Goal: Task Accomplishment & Management: Use online tool/utility

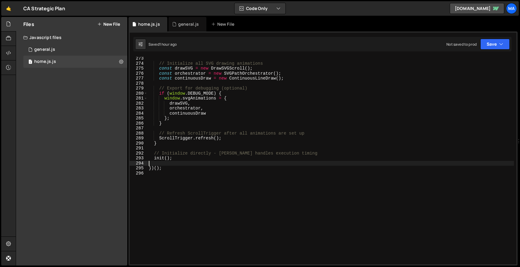
scroll to position [1360, 0]
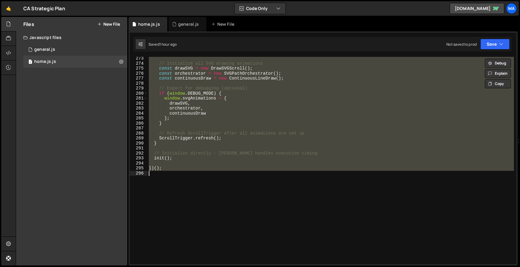
type textarea "})();"
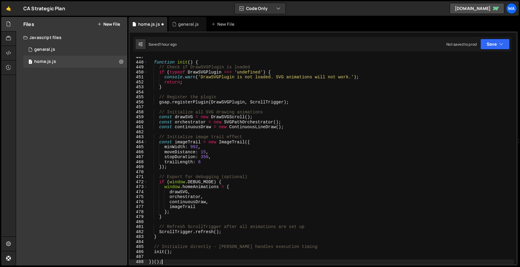
scroll to position [2231, 0]
click at [121, 61] on icon at bounding box center [121, 62] width 4 height 6
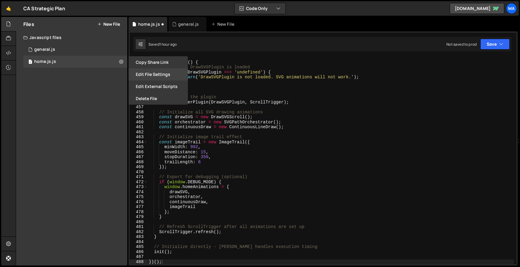
click at [157, 74] on button "Edit File Settings" at bounding box center [157, 74] width 59 height 12
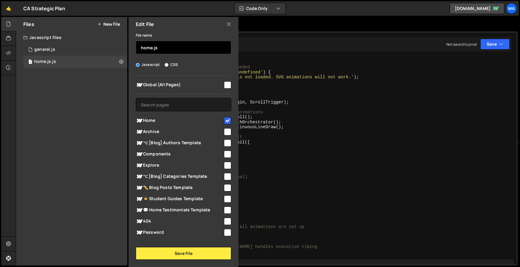
click at [161, 46] on input "home.js" at bounding box center [183, 47] width 95 height 13
type input "home"
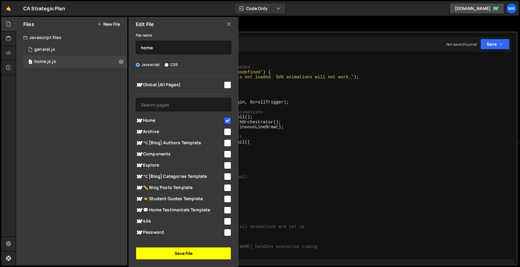
click at [210, 256] on button "Save File" at bounding box center [183, 253] width 95 height 13
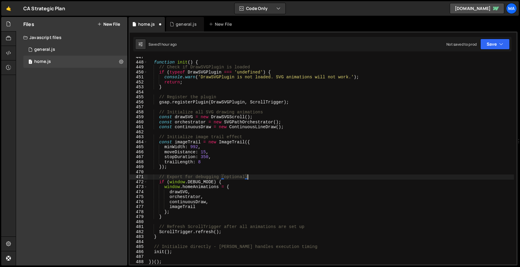
click at [287, 178] on div "function init ( ) { // Check if DrawSVGPlugin is loaded if ( typeof DrawSVGPlug…" at bounding box center [331, 164] width 366 height 218
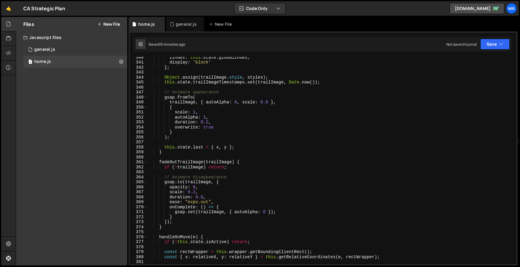
scroll to position [1696, 0]
click at [195, 190] on div "zIndex : this . state . globalIndex , display : 'block' } ; Object . assign ( t…" at bounding box center [331, 165] width 366 height 218
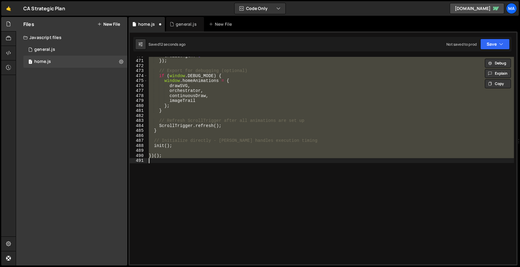
scroll to position [1720, 0]
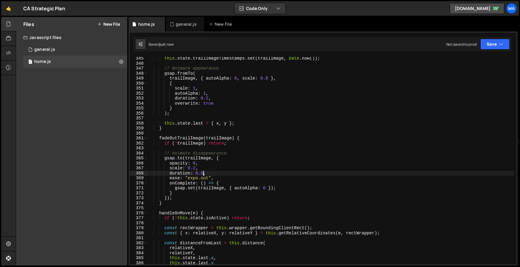
click at [203, 174] on div "this . state . trailImageTimestamps . set ( trailImage , Date . now ( )) ; // A…" at bounding box center [331, 165] width 366 height 218
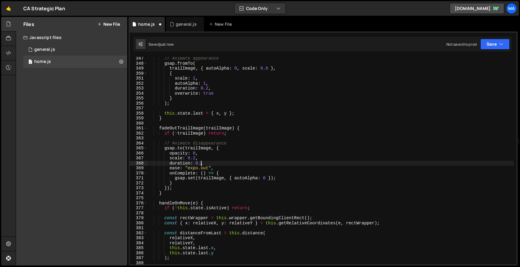
scroll to position [1730, 0]
click at [264, 180] on div "// Animate appearance gsap . fromTo ( trailImage , { autoAlpha : 0 , scale : 0.…" at bounding box center [331, 165] width 366 height 218
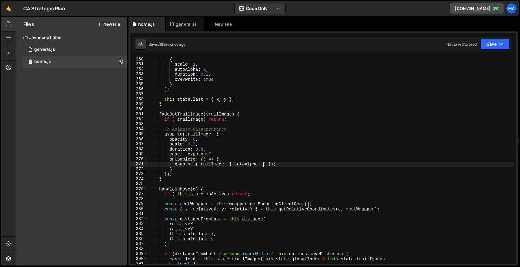
scroll to position [1744, 0]
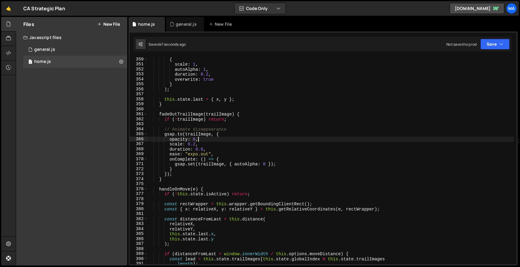
click at [210, 138] on div "{ scale : 1 , autoAlpha : 1 , duration : 0.2 , overwrite : true } ) ; this . st…" at bounding box center [331, 166] width 366 height 218
type textarea "opacity: 0,"
paste textarea "filter: "blur(0px)","
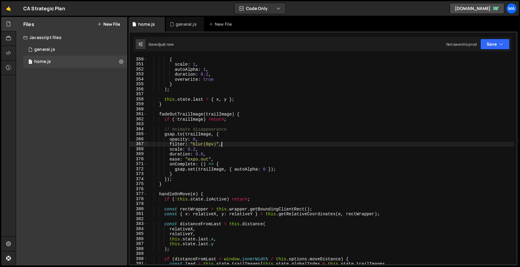
click at [207, 145] on div "{ scale : 1 , autoAlpha : 1 , duration : 0.2 , overwrite : true } ) ; this . st…" at bounding box center [331, 166] width 366 height 218
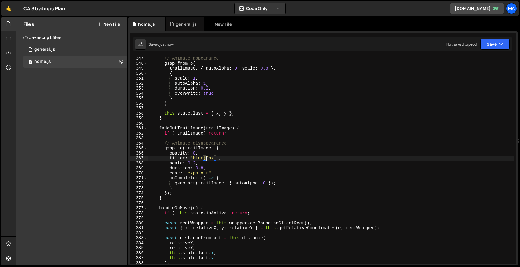
scroll to position [1726, 0]
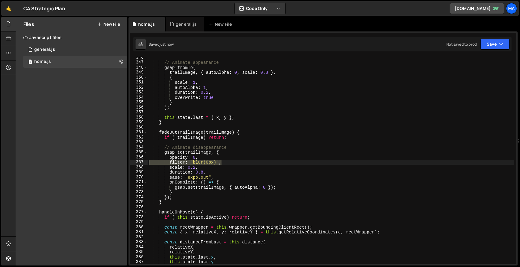
drag, startPoint x: 225, startPoint y: 162, endPoint x: 142, endPoint y: 162, distance: 83.3
click at [141, 162] on div "filter: "blur(0px)", 346 347 348 349 350 351 352 353 354 355 356 357 358 359 36…" at bounding box center [323, 161] width 387 height 208
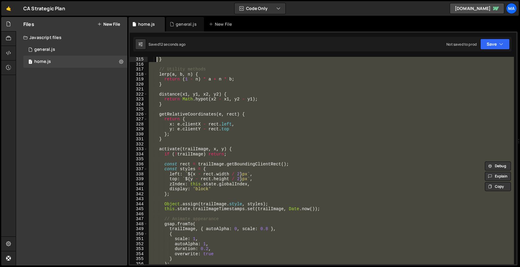
scroll to position [1570, 0]
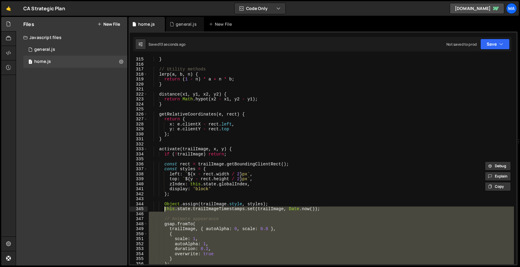
drag, startPoint x: 175, startPoint y: 219, endPoint x: 161, endPoint y: 137, distance: 83.5
click at [161, 137] on div "} // Utility methods lerp ( a , b , n ) { return ( 1 - n ) * a + n * b ; } dist…" at bounding box center [331, 166] width 366 height 218
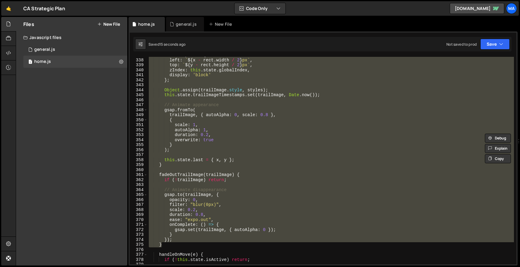
scroll to position [1639, 0]
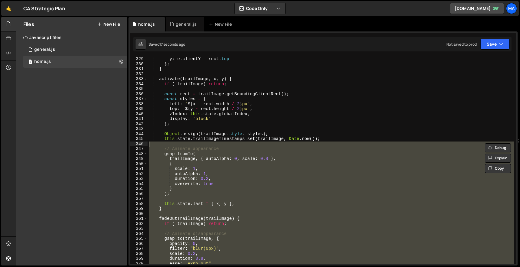
click at [159, 145] on div "y : e . clientY - rect . top } ; } activate ( trailImage , x , y ) { if ( ! tra…" at bounding box center [331, 166] width 366 height 218
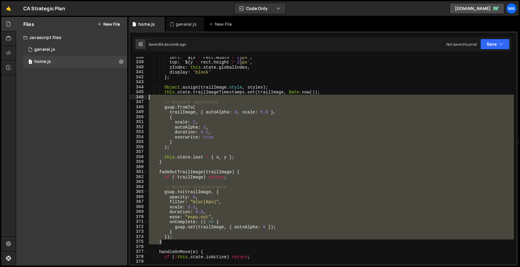
click at [220, 127] on div "left : ` ${ x - rect . width / 2 } px ` , top : ` ${ y - rect . height / 2 } px…" at bounding box center [331, 161] width 366 height 208
type textarea "autoAlpha: 1,"
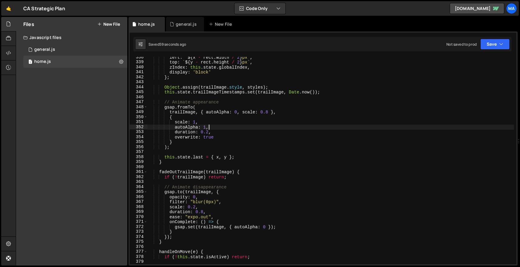
scroll to position [0, 2]
paste textarea "filter: "blur(0px)","
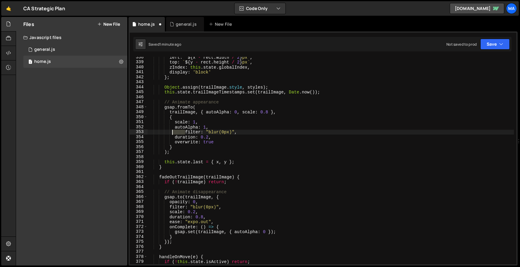
drag, startPoint x: 185, startPoint y: 132, endPoint x: 174, endPoint y: 132, distance: 11.5
click at [174, 132] on div "left : ` ${ x - rect . width / 2 } px ` , top : ` ${ y - rect . height / 2 } px…" at bounding box center [331, 164] width 366 height 218
type textarea "filter: "blur(0px)","
click at [271, 155] on div "left : ` ${ x - rect . width / 2 } px ` , top : ` ${ y - rect . height / 2 } px…" at bounding box center [331, 164] width 366 height 218
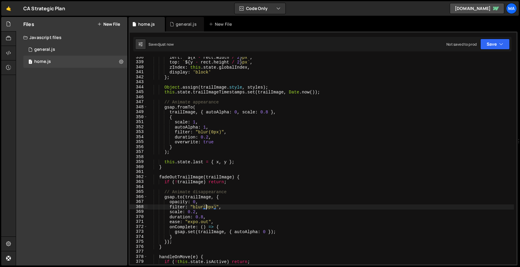
click at [206, 206] on div "left : ` ${ x - rect . width / 2 } px ` , top : ` ${ y - rect . height / 2 } px…" at bounding box center [331, 164] width 366 height 218
click at [197, 206] on div "left : ` ${ x - rect . width / 2 } px ` , top : ` ${ y - rect . height / 2 } px…" at bounding box center [331, 164] width 366 height 218
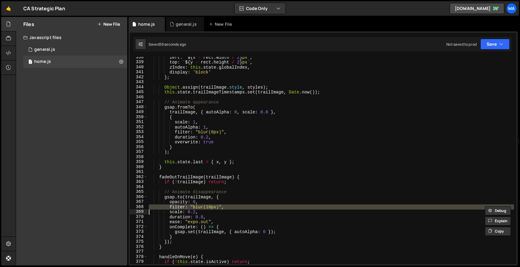
scroll to position [0, 3]
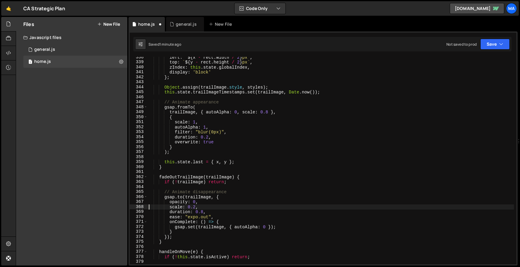
click at [201, 134] on div "left : ` ${ x - rect . width / 2 } px ` , top : ` ${ y - rect . height / 2 } px…" at bounding box center [331, 164] width 366 height 218
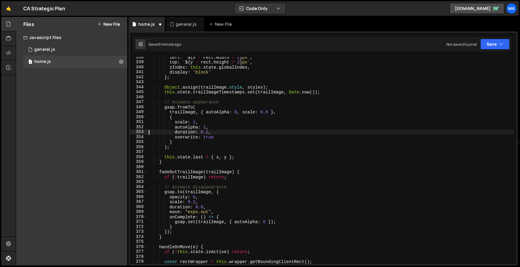
click at [204, 198] on div "left : ` ${ x - rect . width / 2 } px ` , top : ` ${ y - rect . height / 2 } px…" at bounding box center [331, 164] width 366 height 218
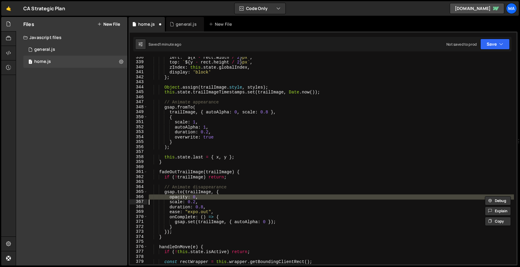
click at [204, 198] on div "left : ` ${ x - rect . width / 2 } px ` , top : ` ${ y - rect . height / 2 } px…" at bounding box center [331, 164] width 366 height 218
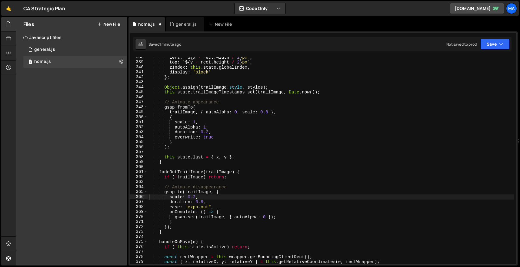
click at [198, 128] on div "left : ` ${ x - rect . width / 2 } px ` , top : ` ${ y - rect . height / 2 } px…" at bounding box center [331, 164] width 366 height 218
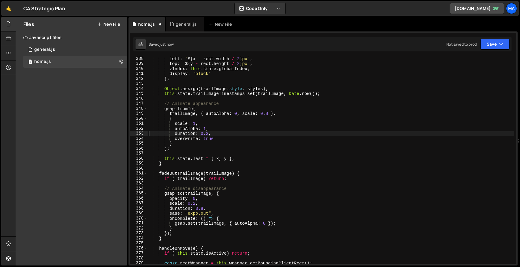
scroll to position [1688, 0]
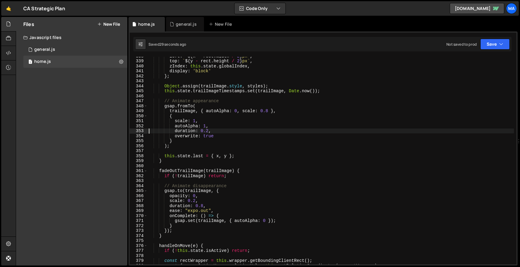
click at [191, 195] on div "left : ` ${ x - rect . width / 2 } px ` , top : ` ${ y - rect . height / 2 } px…" at bounding box center [331, 163] width 366 height 218
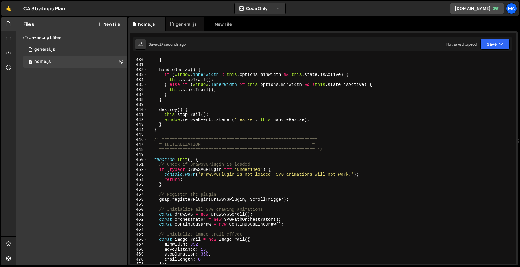
scroll to position [2041, 0]
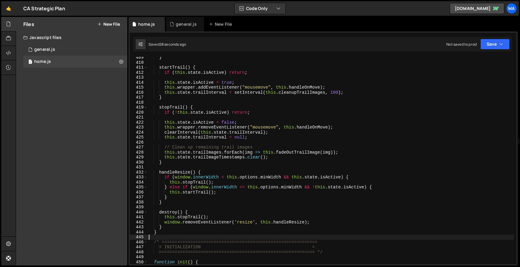
drag, startPoint x: 168, startPoint y: 235, endPoint x: 187, endPoint y: 74, distance: 162.3
click at [186, 75] on div "} startTrail ( ) { if ( this . state . isActive ) return ; this . state . isAct…" at bounding box center [331, 164] width 366 height 218
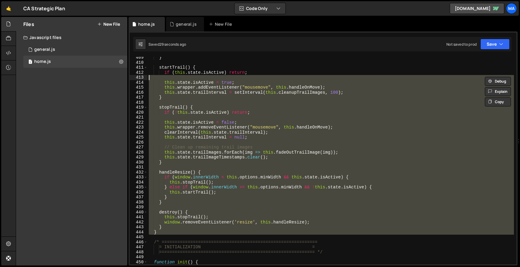
click at [177, 234] on div "} startTrail ( ) { if ( this . state . isActive ) return ; this . state . isAct…" at bounding box center [331, 161] width 366 height 208
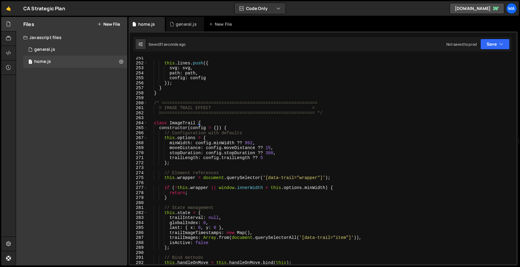
scroll to position [1227, 0]
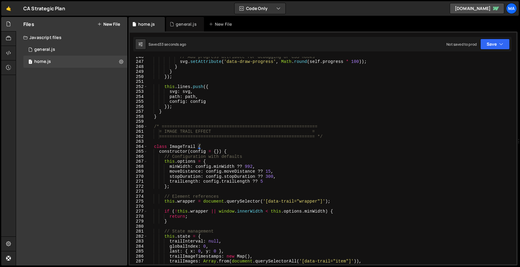
click at [154, 126] on div "// Add progress attribute for debugging or CSS hooks svg . setAttribute ( 'data…" at bounding box center [331, 163] width 366 height 218
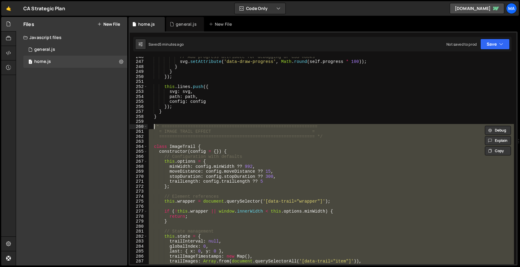
click at [256, 127] on div "// Add progress attribute for debugging or CSS hooks svg . setAttribute ( 'data…" at bounding box center [331, 161] width 366 height 208
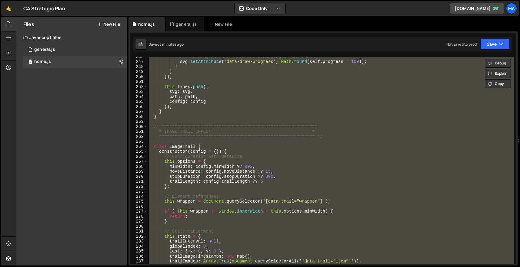
paste textarea
type textarea "})();"
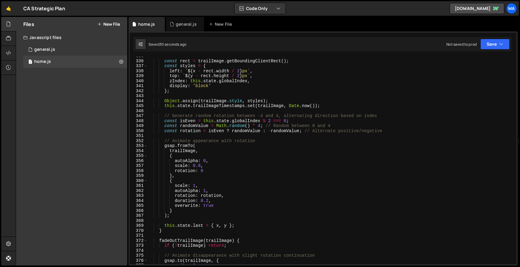
scroll to position [1673, 0]
click at [261, 125] on div "const rect = trailImage . getBoundingClientRect ( ) ; const styles = { left : `…" at bounding box center [331, 163] width 366 height 218
type textarea "const randomValue = Math.random() * 8; // Random between 0 and 4"
